Goal: Communication & Community: Answer question/provide support

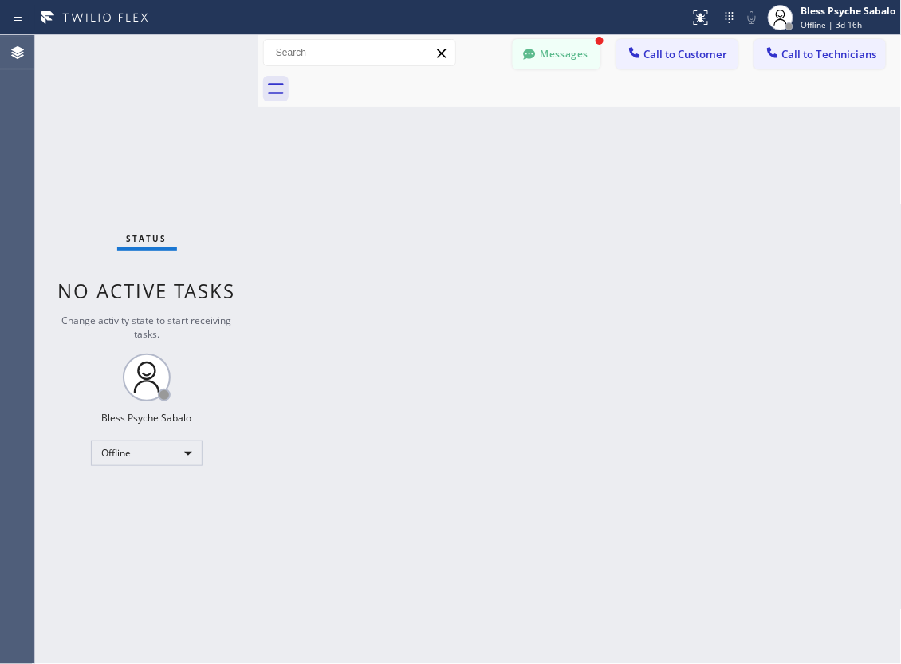
click at [562, 58] on button "Messages" at bounding box center [557, 54] width 88 height 30
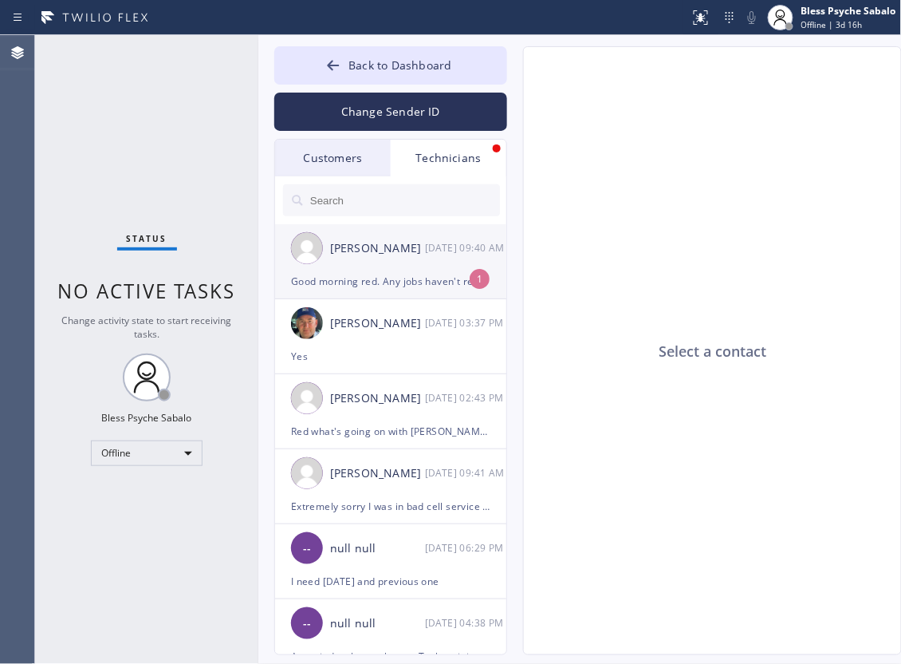
click at [368, 287] on div "Good morning red. Any jobs haven't received anything for a while was wondering …" at bounding box center [390, 281] width 199 height 18
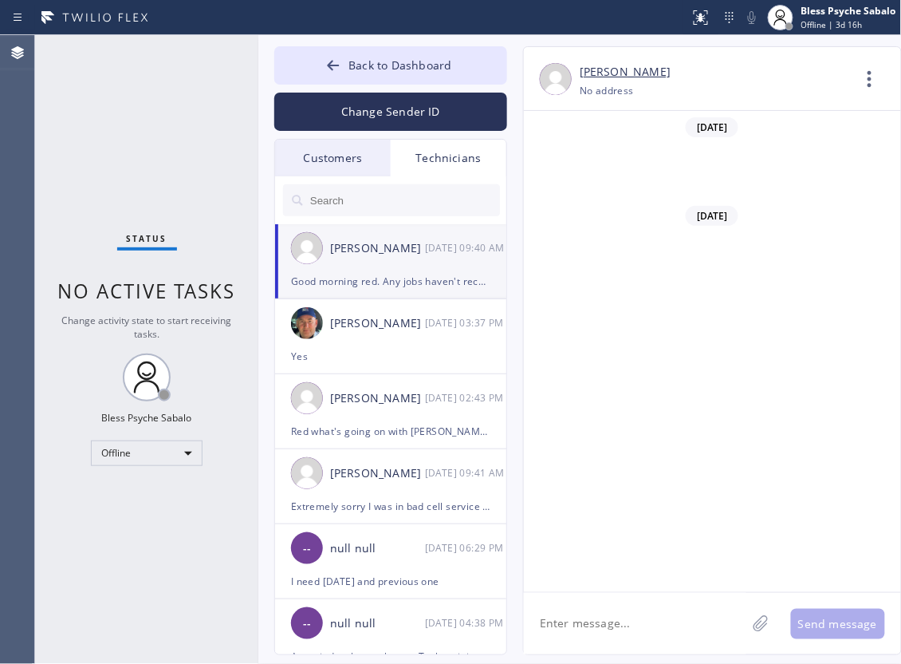
scroll to position [8074, 0]
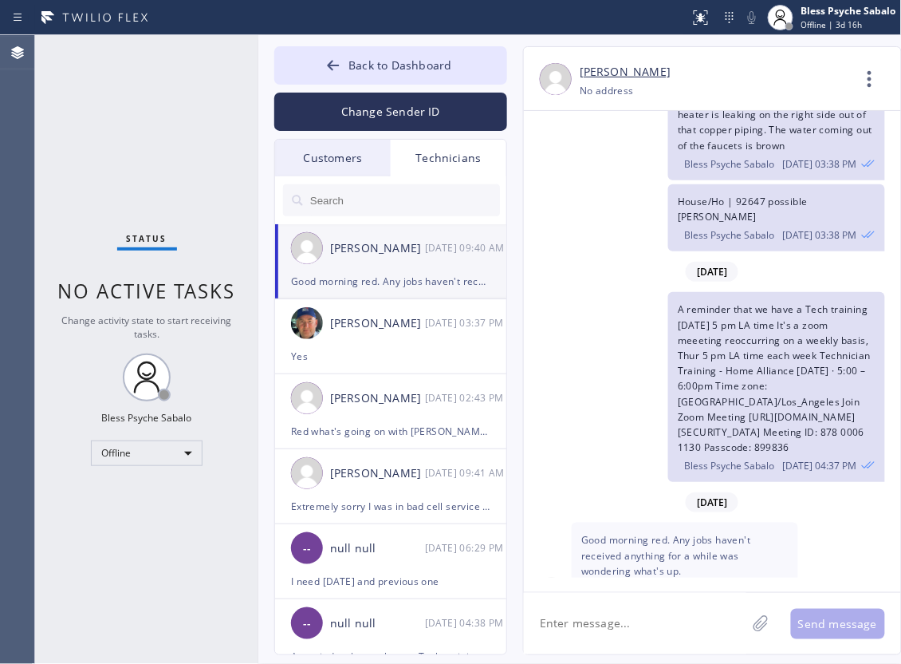
click at [546, 336] on div "A reminder that we have a Tech training [DATE] 5 pm LA time It's a zoom meeetin…" at bounding box center [704, 387] width 361 height 190
click at [626, 622] on textarea at bounding box center [635, 623] width 222 height 61
type textarea "hello [PERSON_NAME] Good Morning not yet i tell [PERSON_NAME]"
click at [592, 415] on div "A reminder that we have a Tech training [DATE] 5 pm LA time It's a zoom meeetin…" at bounding box center [704, 387] width 361 height 190
click at [577, 380] on div "A reminder that we have a Tech training [DATE] 5 pm LA time It's a zoom meeetin…" at bounding box center [704, 387] width 361 height 190
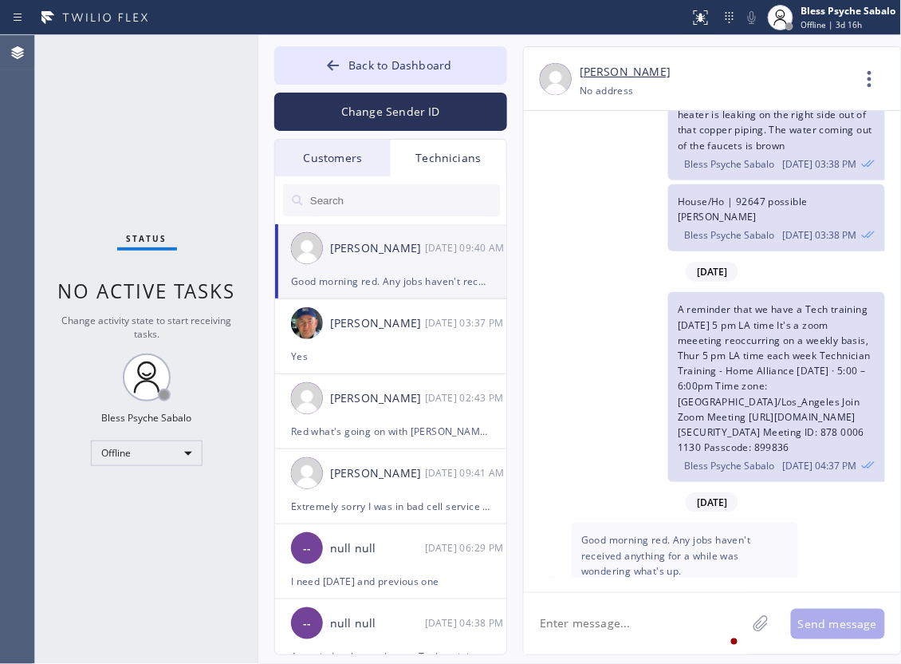
click at [568, 255] on div "[DATE]" at bounding box center [712, 271] width 377 height 33
click at [575, 255] on div "[DATE]" at bounding box center [712, 271] width 377 height 33
click at [593, 628] on textarea at bounding box center [635, 623] width 222 height 61
click at [371, 65] on span "Back to Dashboard" at bounding box center [399, 64] width 103 height 15
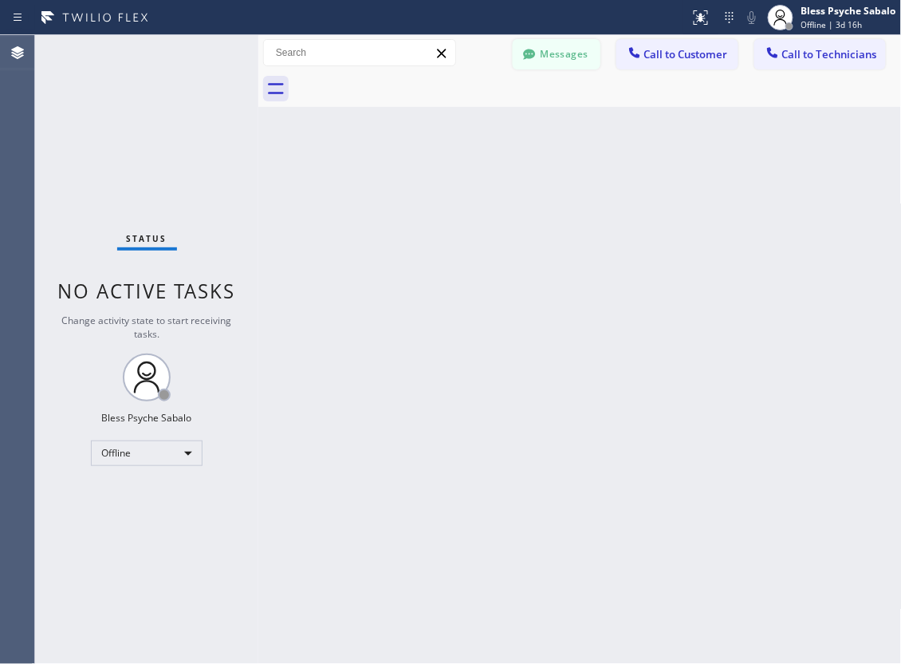
click at [553, 52] on button "Messages" at bounding box center [557, 54] width 88 height 30
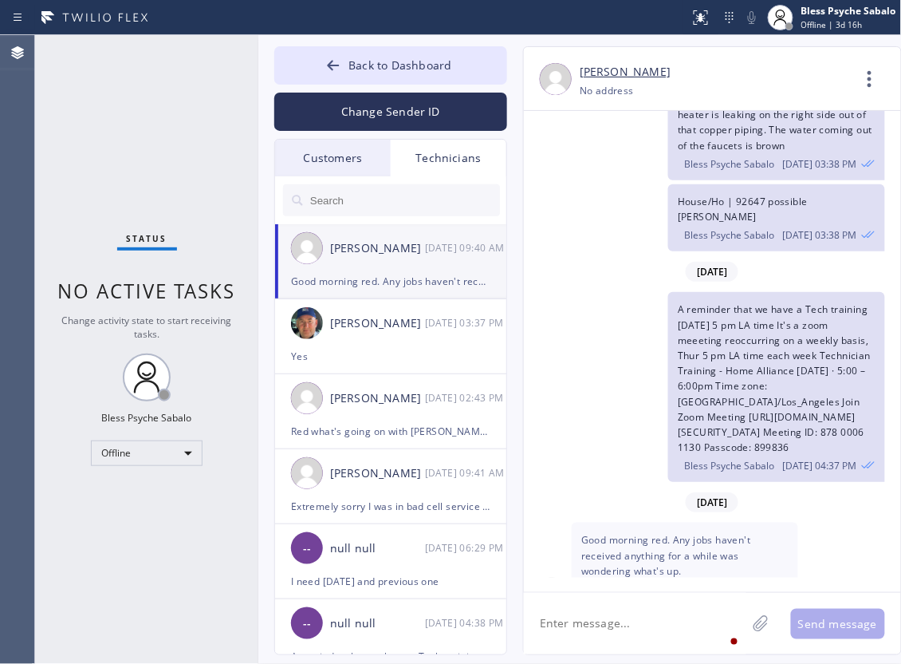
click at [407, 266] on div "[PERSON_NAME] [DATE] 09:40 AM" at bounding box center [391, 248] width 233 height 48
click at [585, 619] on textarea at bounding box center [635, 623] width 222 height 61
click at [431, 81] on button "Back to Dashboard" at bounding box center [390, 65] width 233 height 38
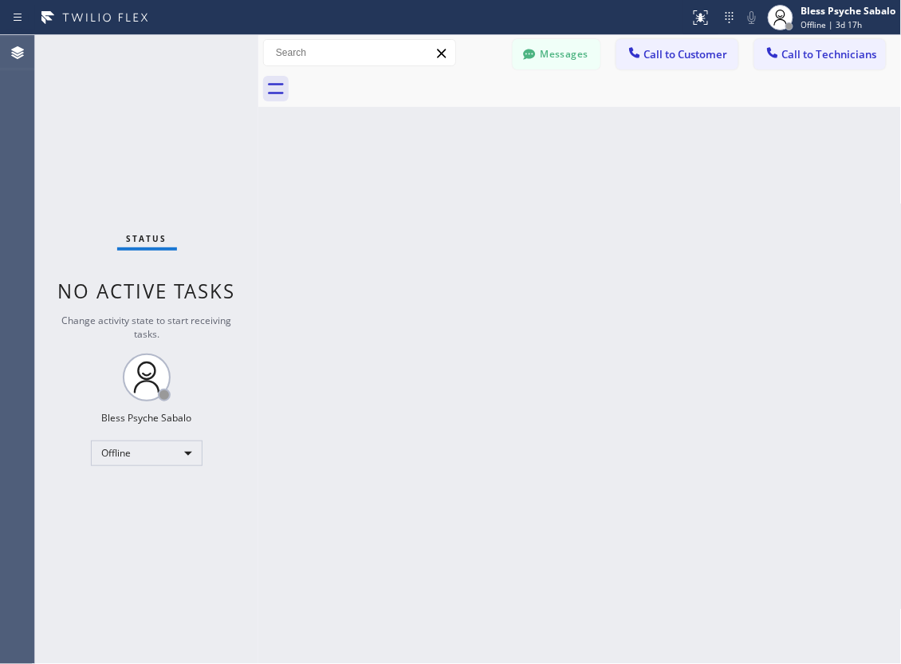
click at [453, 372] on div "Back to Dashboard Change Sender ID Customers Technicians [PERSON_NAME] [PERSON_…" at bounding box center [580, 349] width 644 height 628
click at [573, 49] on button "Messages" at bounding box center [557, 54] width 88 height 30
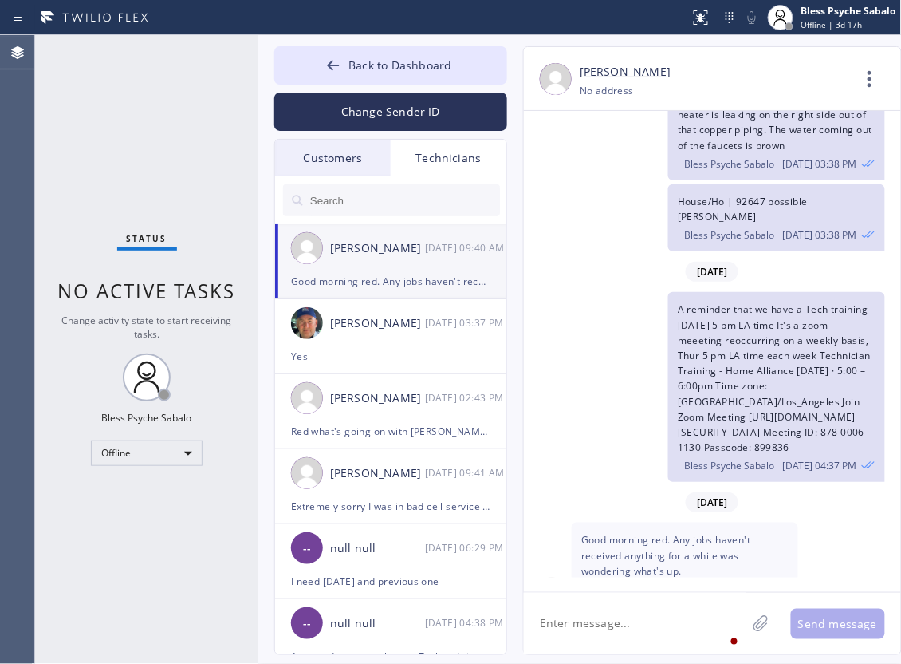
click at [422, 258] on div "[PERSON_NAME] [DATE] 09:40 AM" at bounding box center [391, 248] width 233 height 48
click at [629, 617] on textarea at bounding box center [635, 623] width 222 height 61
